Goal: Find specific page/section: Find specific page/section

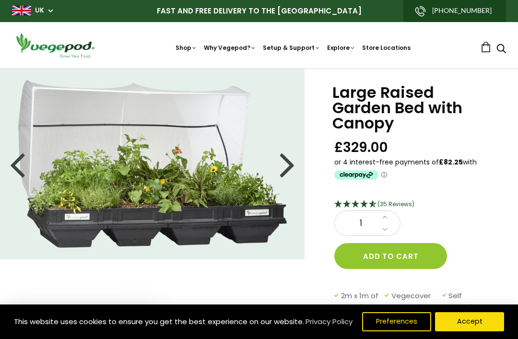
click at [391, 45] on link "Store Locations" at bounding box center [386, 48] width 48 height 8
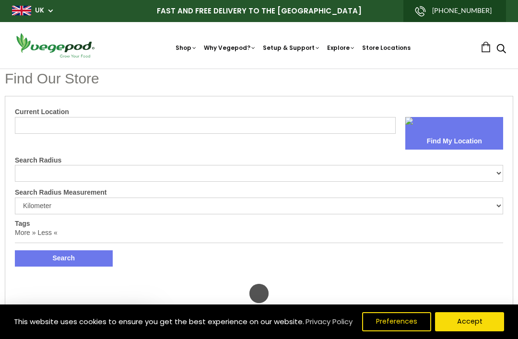
select select "m"
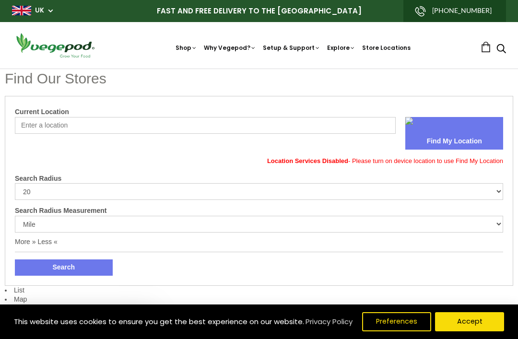
click at [376, 245] on form "Current Location Find My Location Location Services Disabled - Please turn on d…" at bounding box center [259, 191] width 488 height 170
click at [439, 8] on link "[PHONE_NUMBER]" at bounding box center [454, 11] width 103 height 22
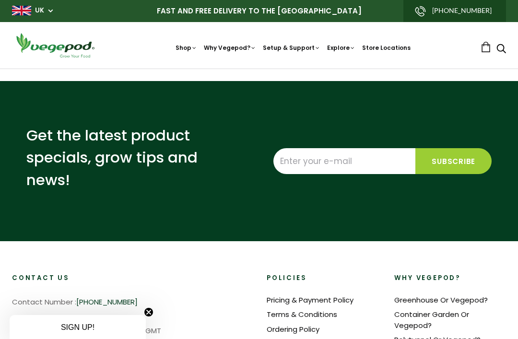
select select "m"
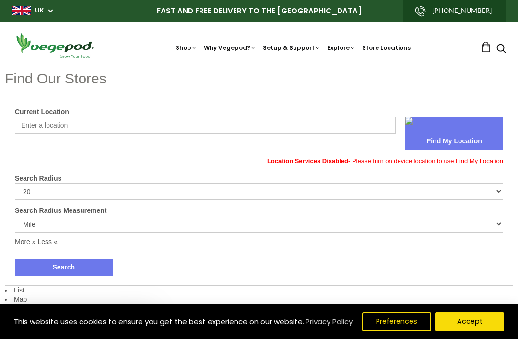
click at [424, 194] on select "10 20 30 40 No Limit" at bounding box center [259, 191] width 488 height 17
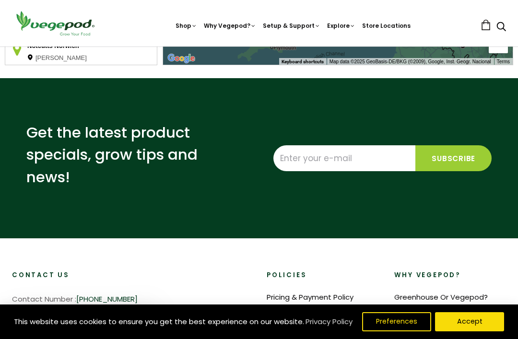
scroll to position [506, 0]
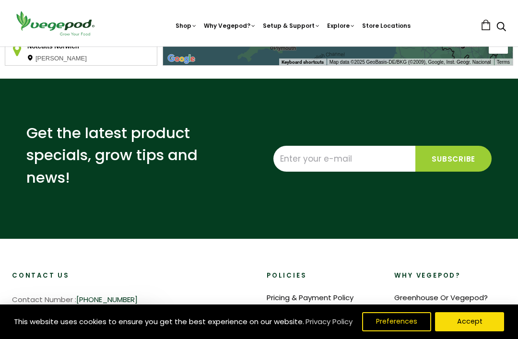
click at [343, 163] on input "Enter your e-mail" at bounding box center [344, 159] width 142 height 26
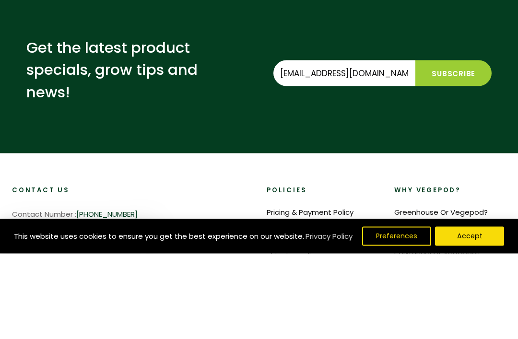
type input "shirleyandrews65@yahoo.co.uk"
click at [465, 146] on input "Subscribe" at bounding box center [453, 159] width 76 height 26
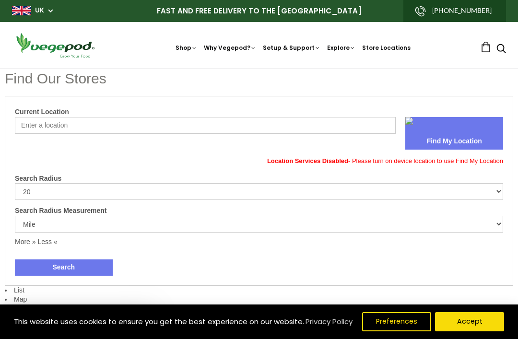
select select "m"
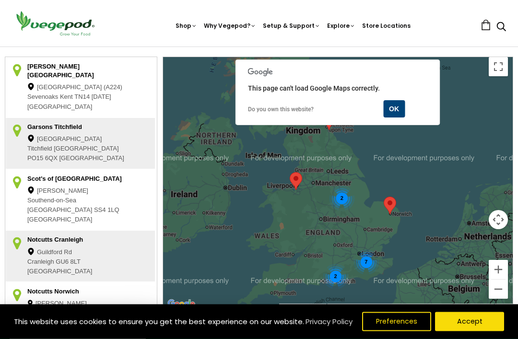
scroll to position [261, 0]
click at [410, 114] on td "OK" at bounding box center [405, 108] width 45 height 17
click at [398, 109] on button "OK" at bounding box center [394, 108] width 22 height 17
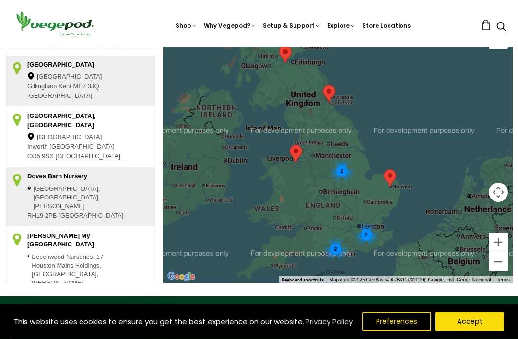
scroll to position [288, 0]
